Goal: Task Accomplishment & Management: Use online tool/utility

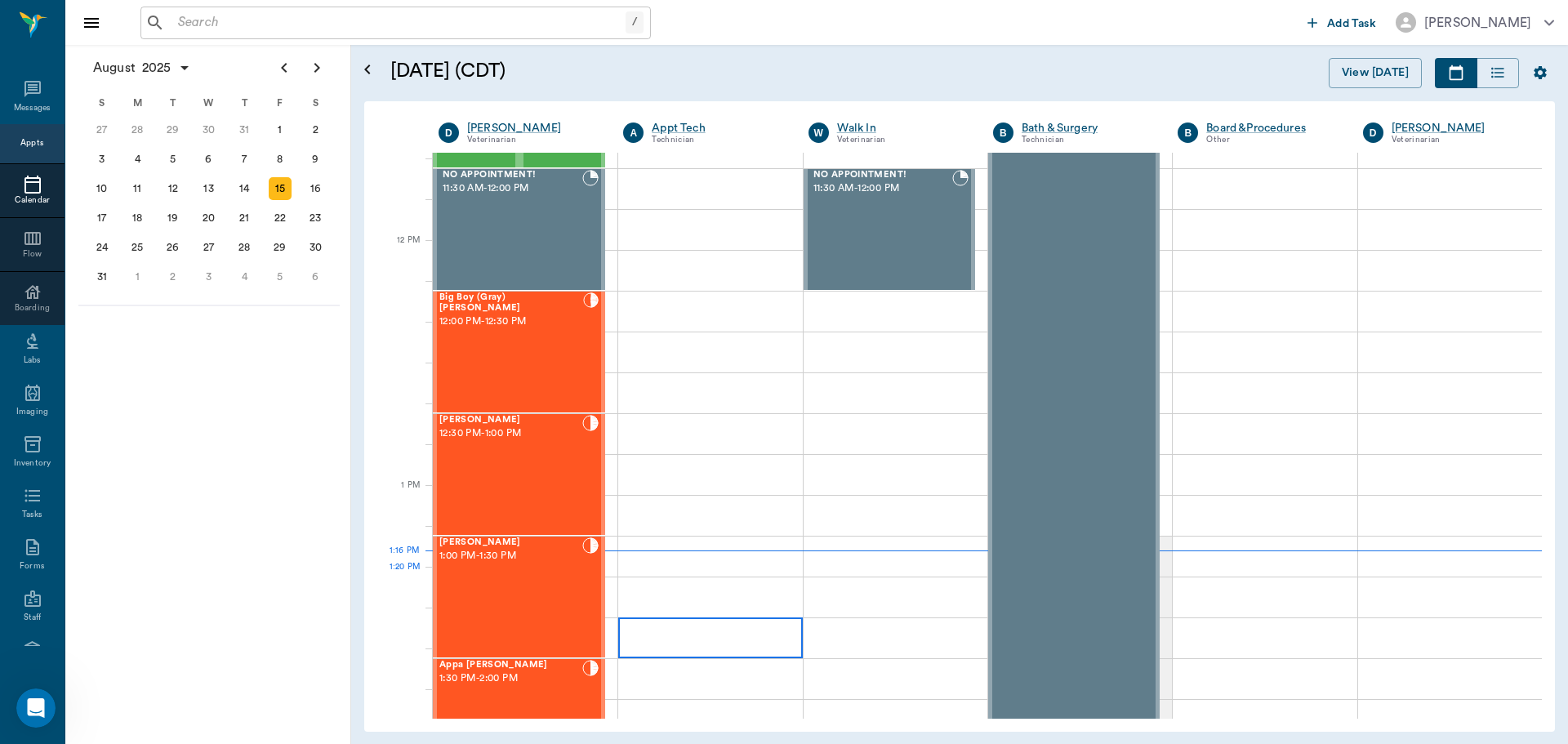
scroll to position [899, 0]
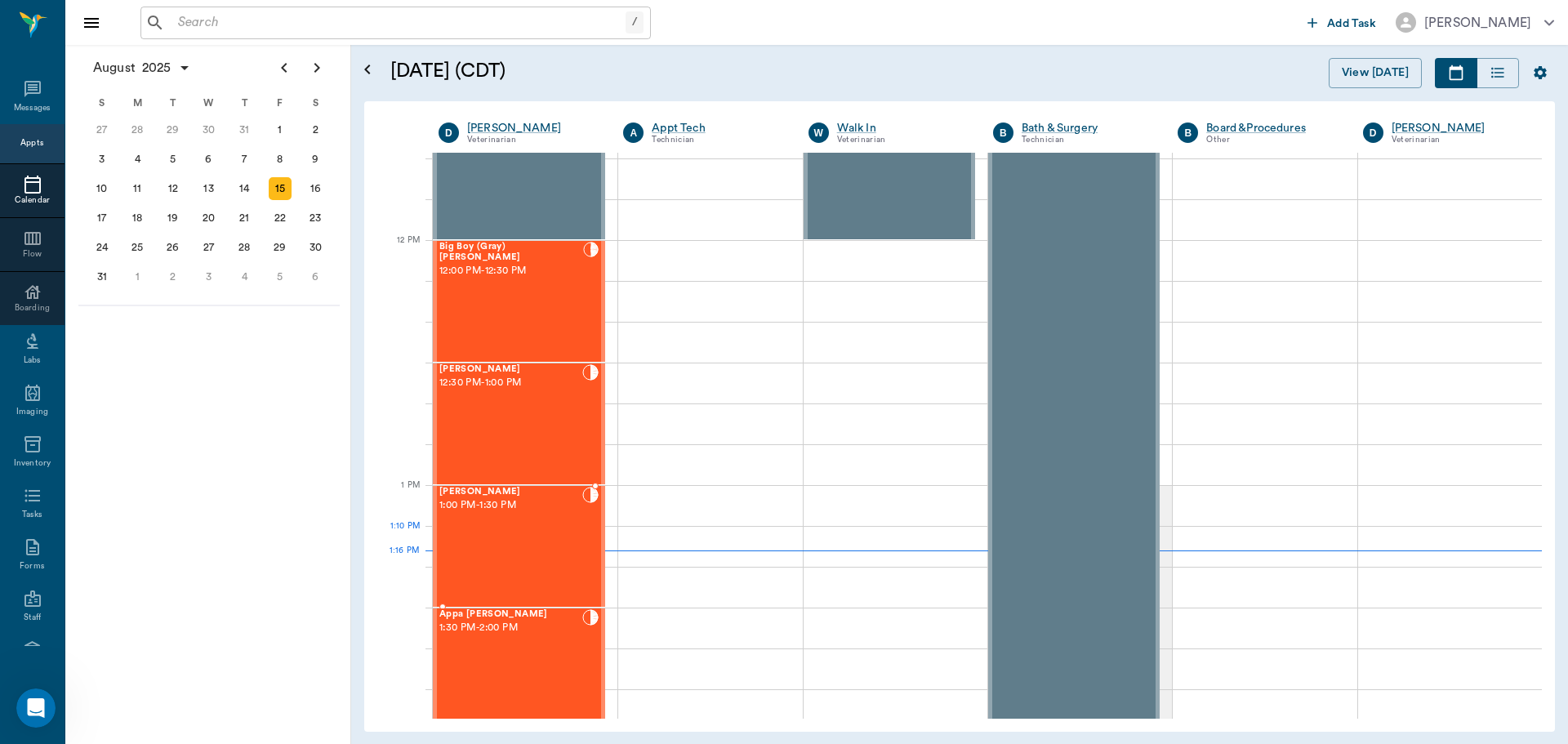
click at [543, 553] on div "[PERSON_NAME] 1:00 PM - 1:30 PM" at bounding box center [510, 546] width 143 height 119
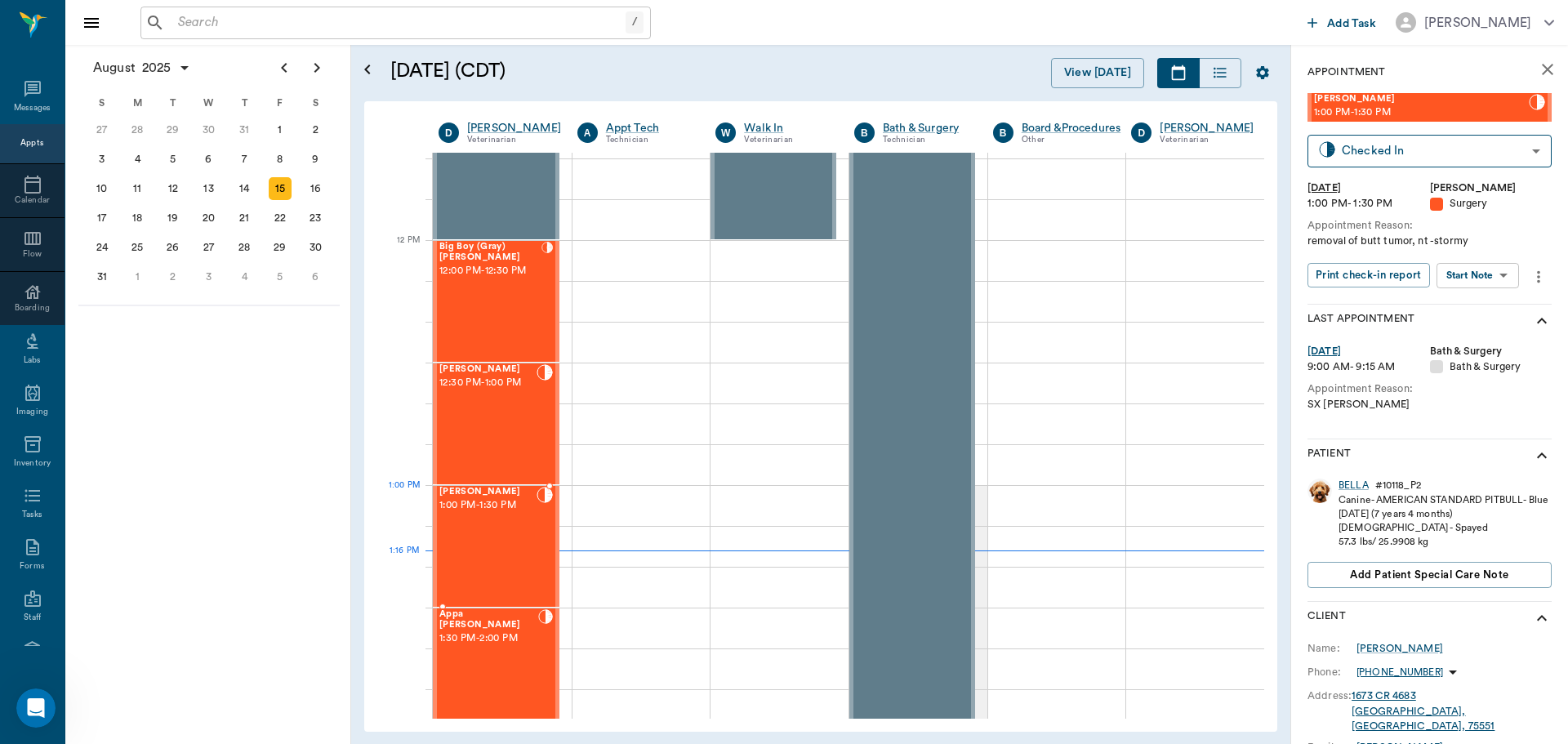
click at [497, 517] on div "[PERSON_NAME] 1:00 PM - 1:30 PM" at bounding box center [488, 546] width 97 height 119
click at [1361, 481] on div "BELLA" at bounding box center [1354, 486] width 31 height 14
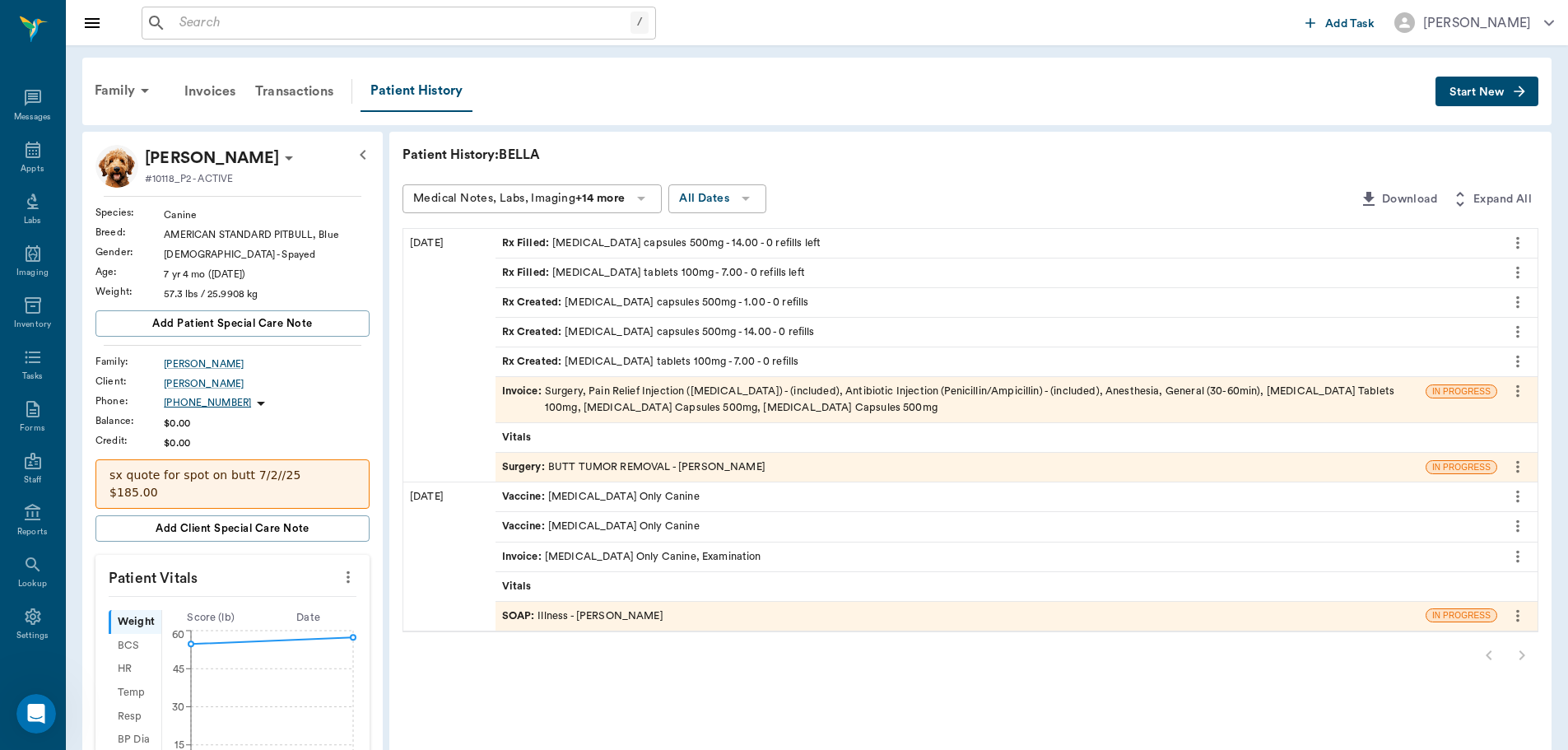
click at [722, 469] on div "Surgery : BUTT TUMOR REMOVAL - [PERSON_NAME]" at bounding box center [634, 468] width 264 height 16
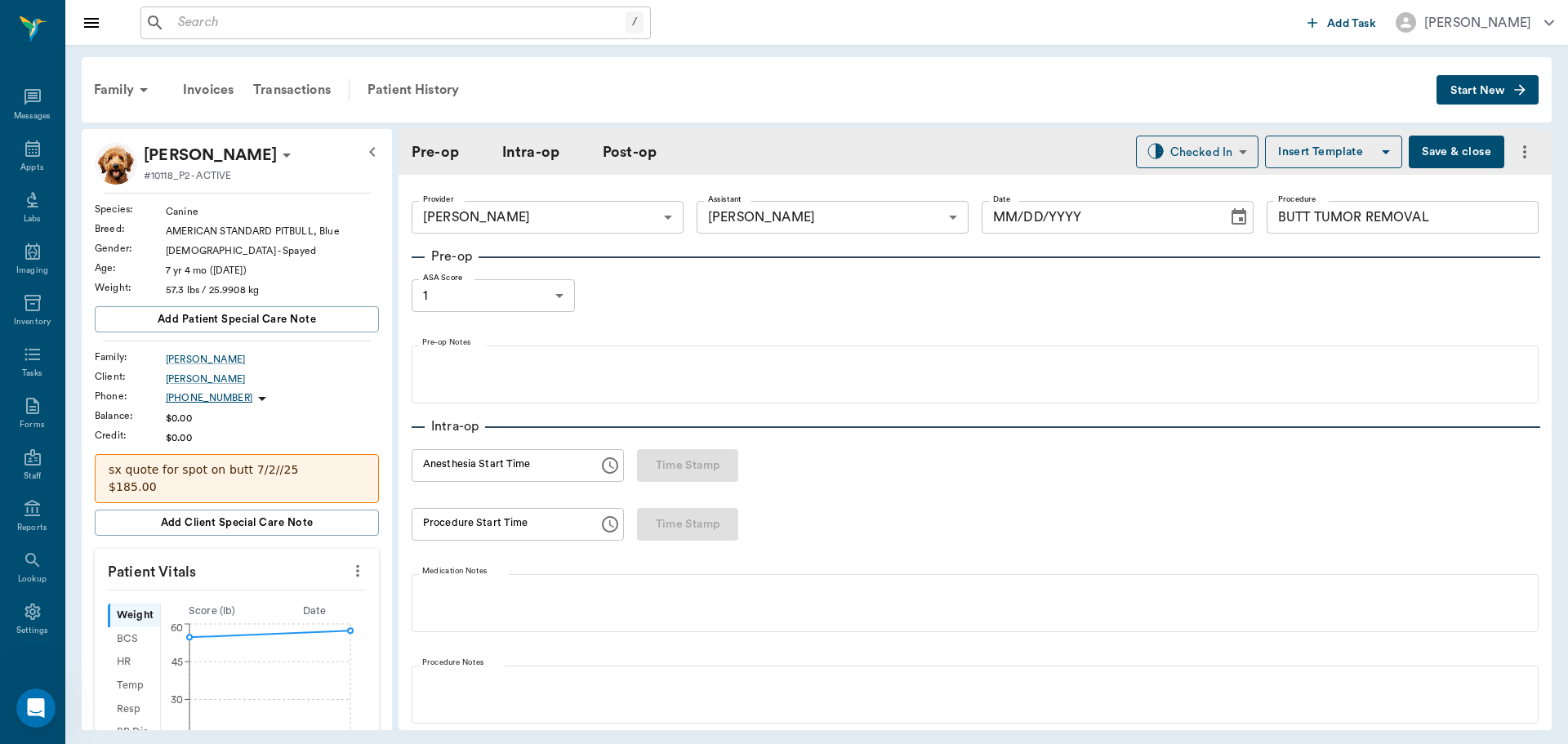
type input "63ec2f075fda476ae8351a4d"
type input "63ec2e7e52e12b0ba117b124"
type input "BUTT TUMOR REMOVAL"
type input "1"
radio input "true"
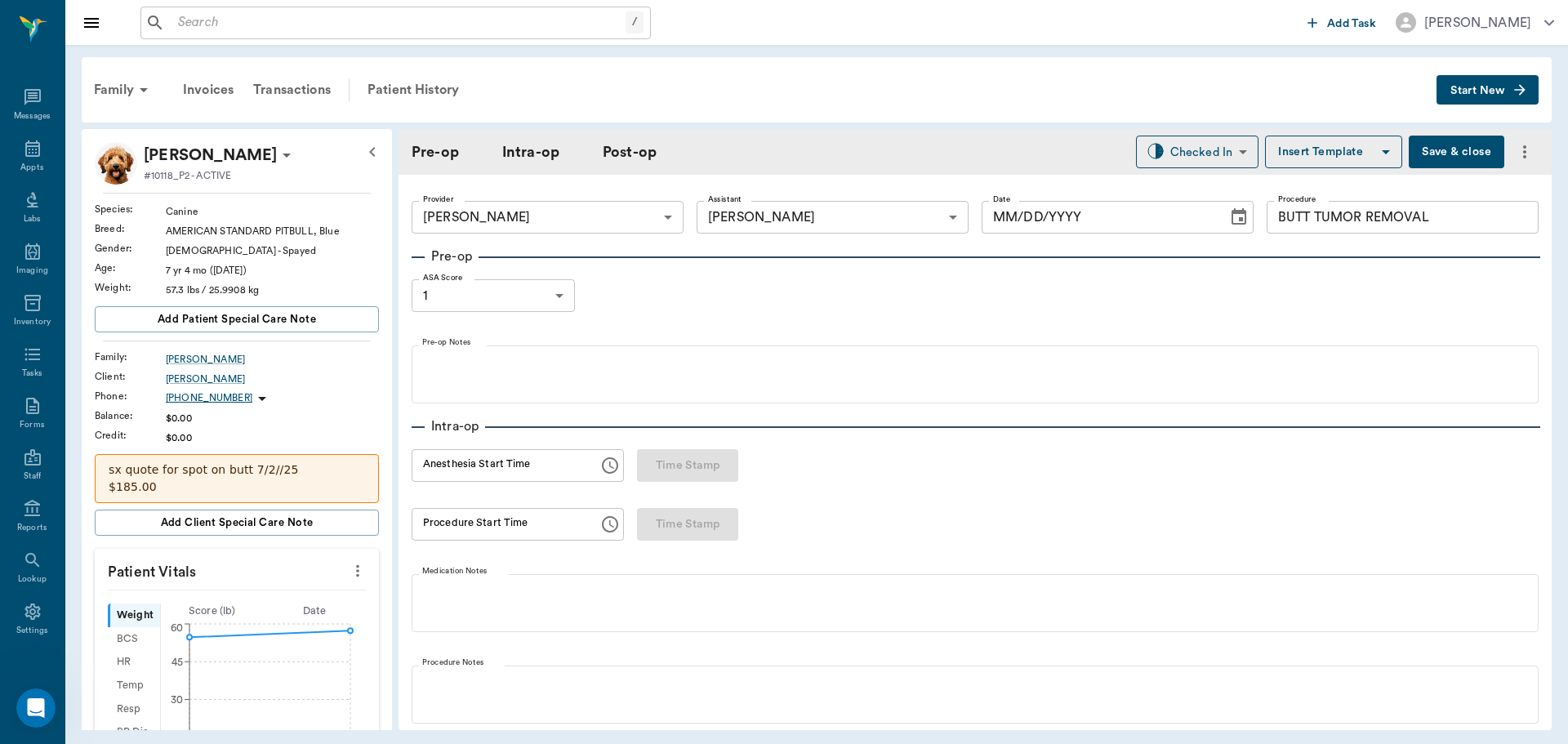
type input "[DATE]"
type input "12:50 PM"
type input "01:02 PM"
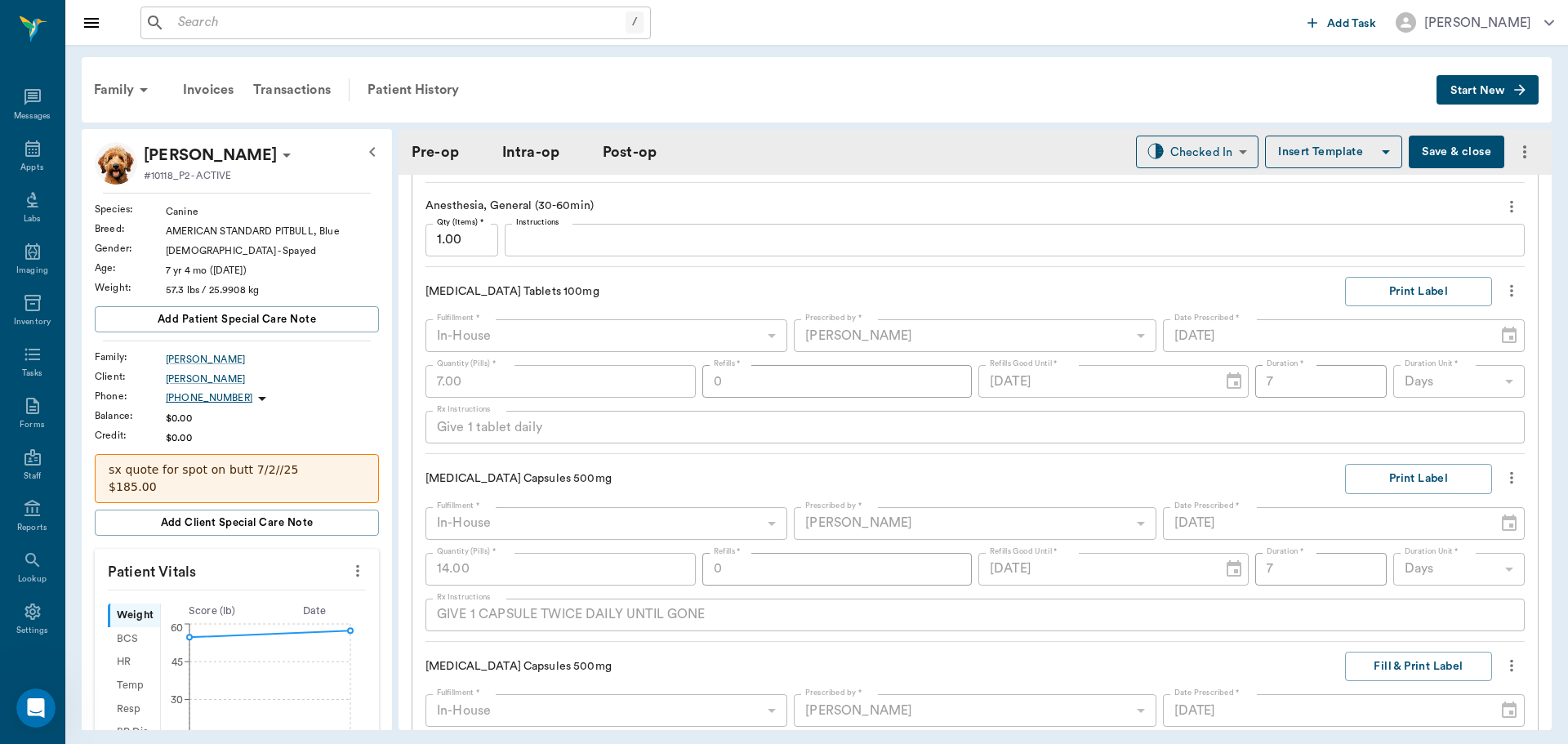
scroll to position [1715, 0]
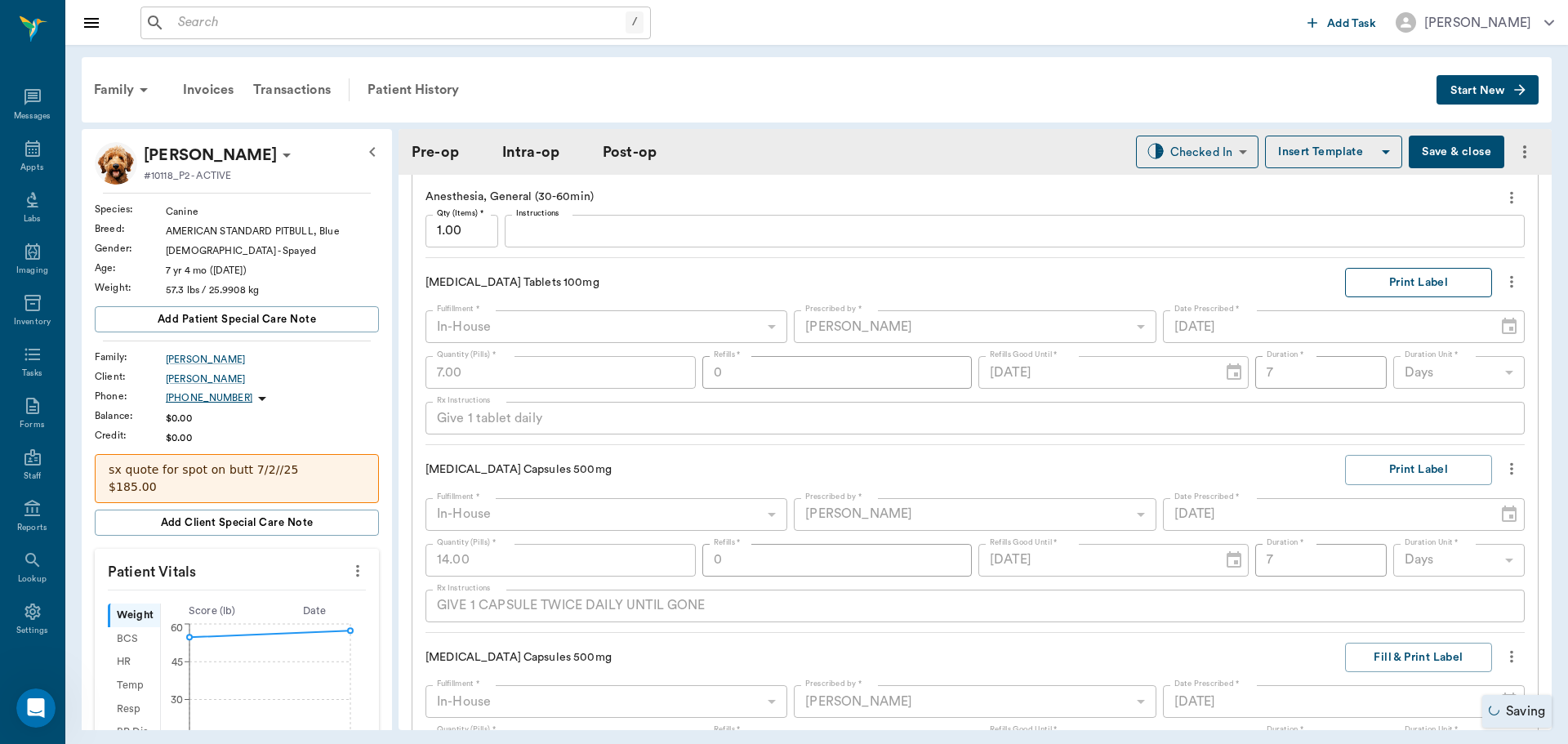
click at [1408, 287] on button "Print Label" at bounding box center [1419, 283] width 147 height 31
click at [1410, 481] on button "Print Label" at bounding box center [1419, 470] width 147 height 31
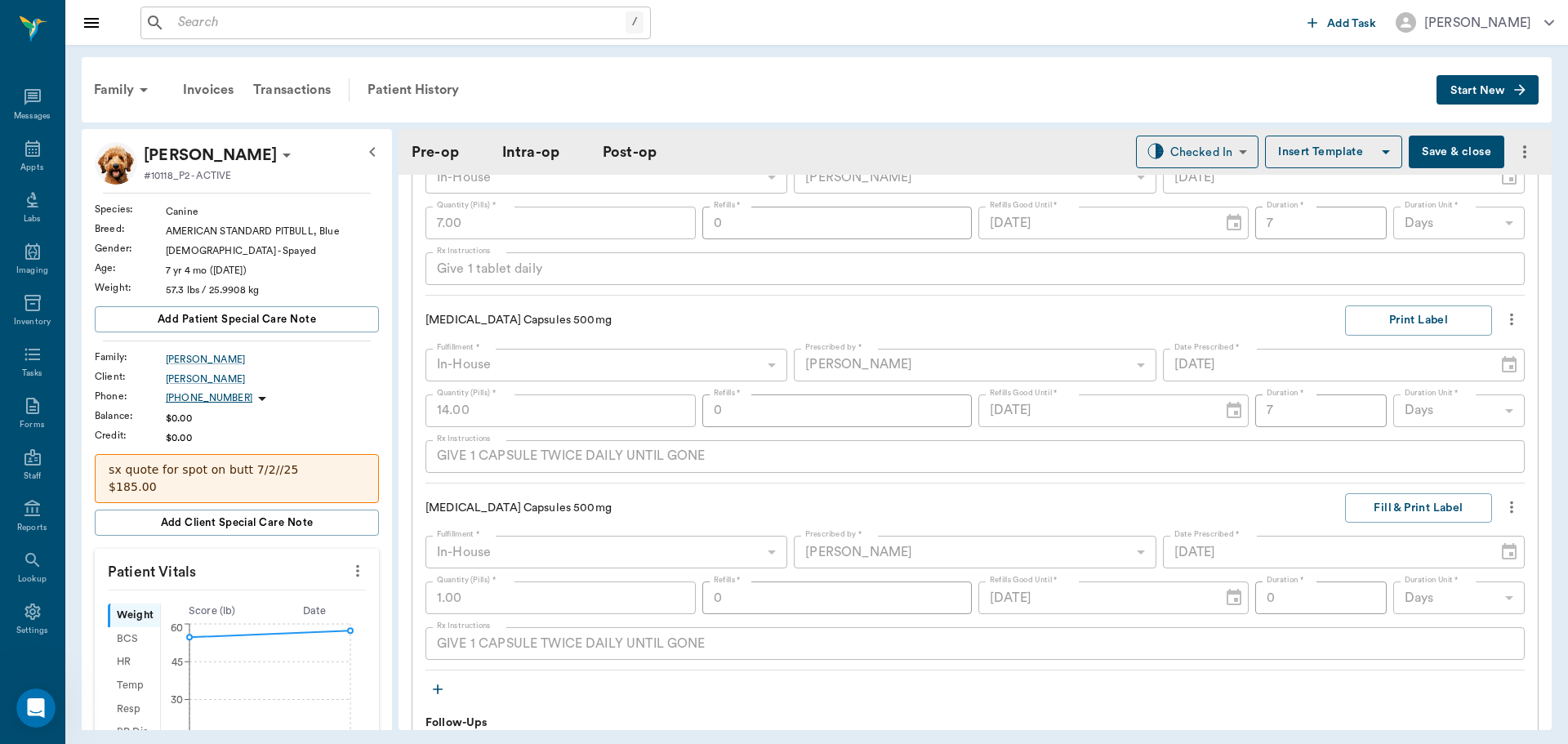
scroll to position [1878, 0]
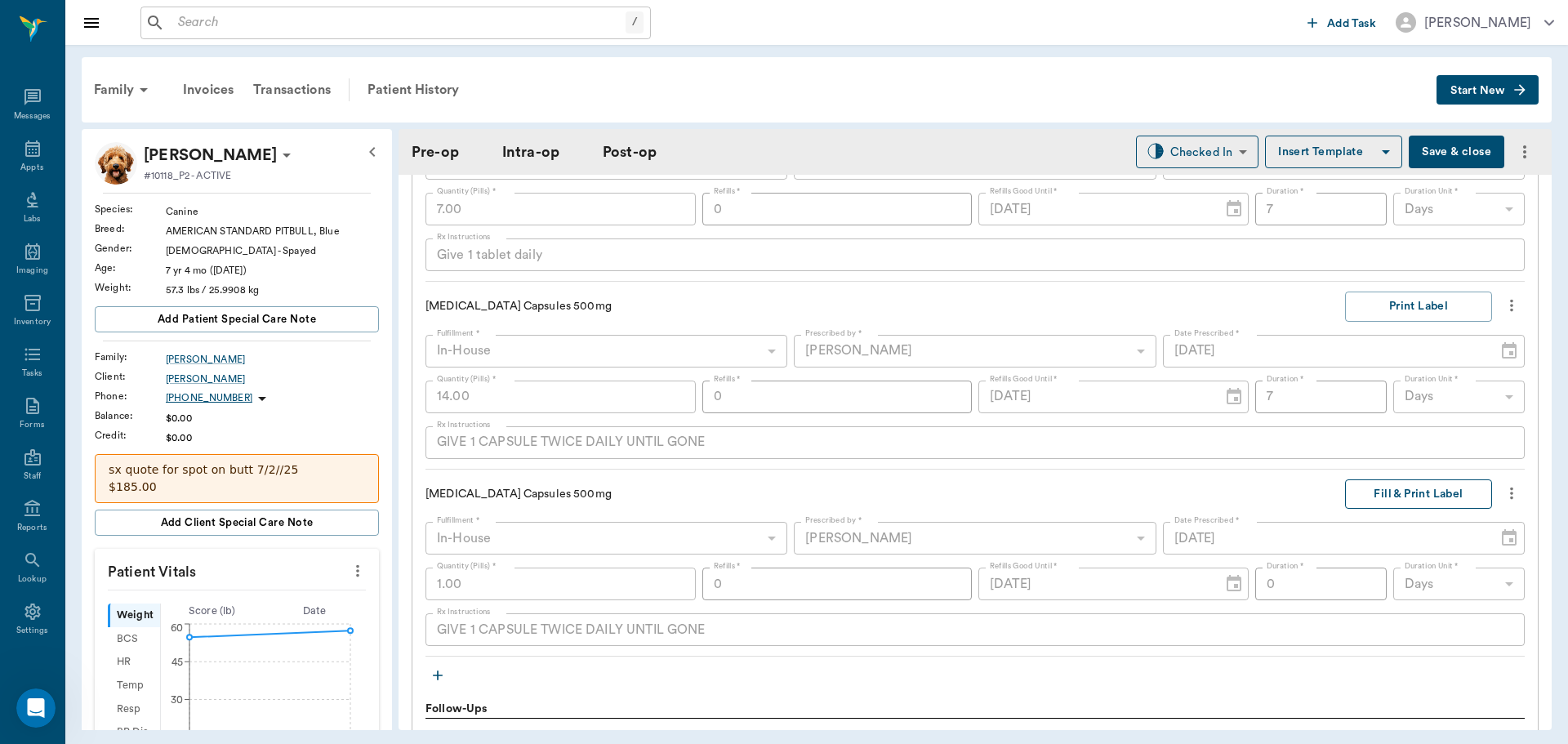
click at [1376, 490] on button "Fill & Print Label" at bounding box center [1419, 495] width 147 height 31
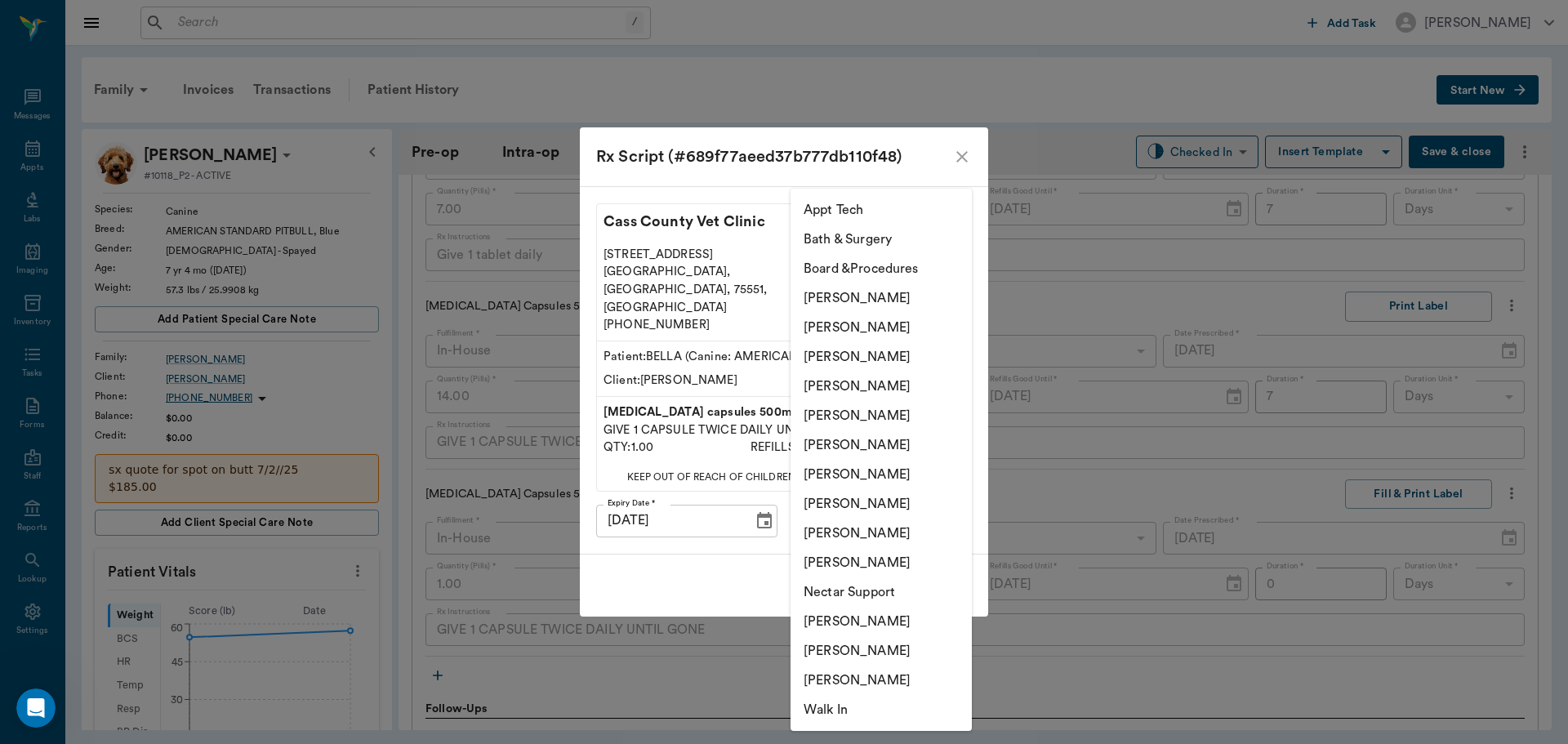
click at [923, 508] on body "/ ​ Add Task [PERSON_NAME] Nectar Messages Appts Labs Imaging Inventory Tasks F…" at bounding box center [784, 372] width 1568 height 744
click at [895, 442] on li "[PERSON_NAME]" at bounding box center [881, 446] width 181 height 30
type input "682b670d8bdc6f7f8feef3db"
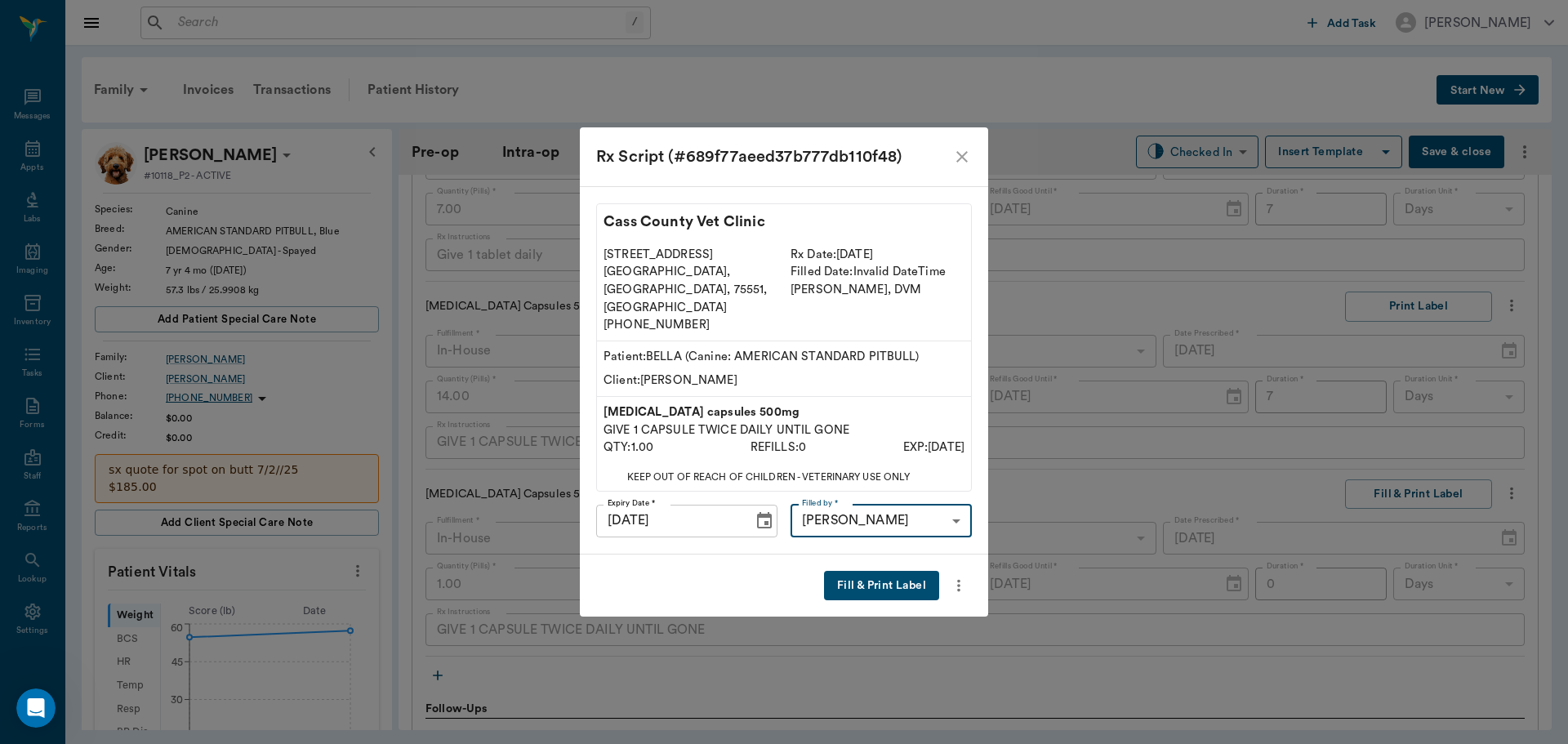
click at [909, 571] on button "Fill & Print Label" at bounding box center [882, 586] width 116 height 31
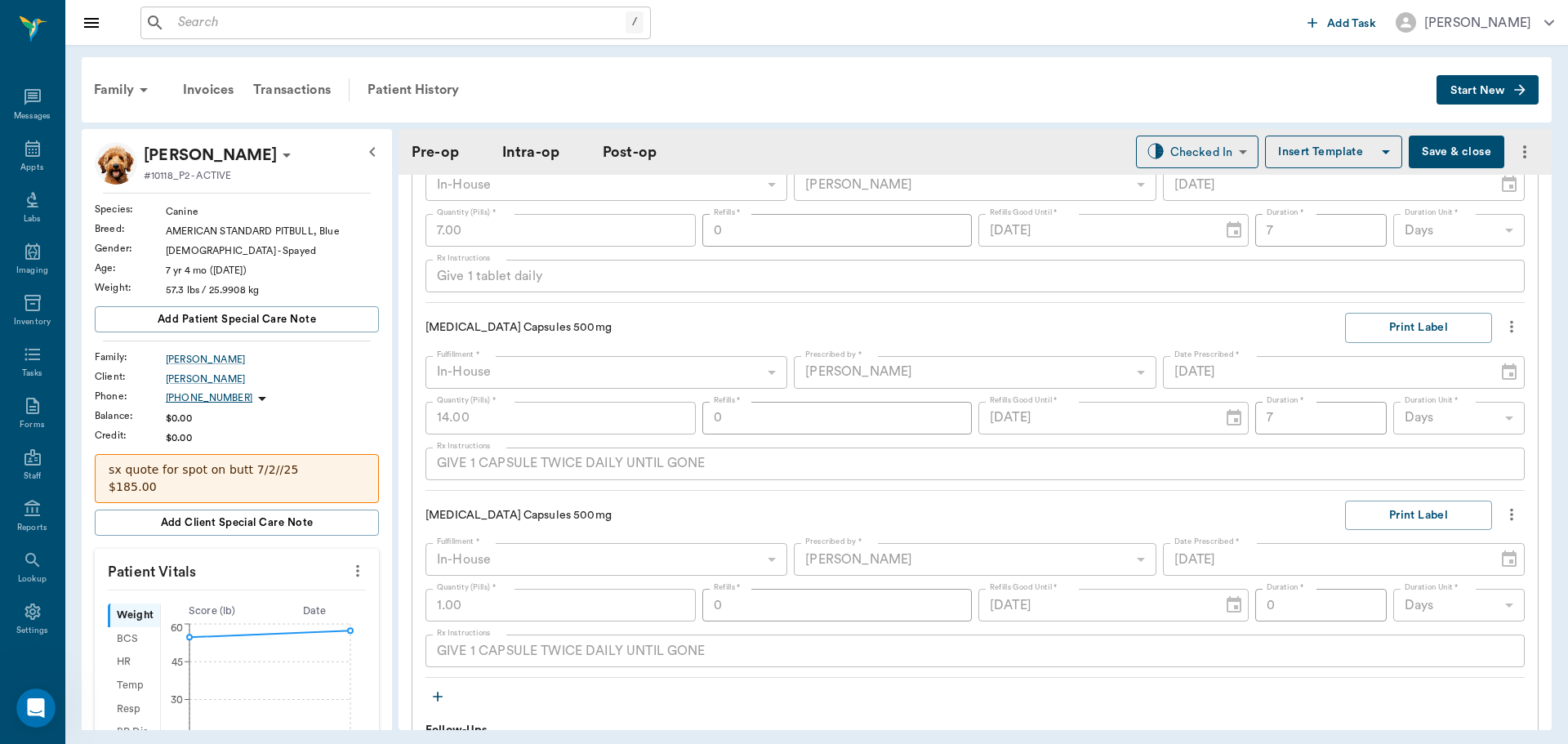
scroll to position [1876, 0]
